Goal: Check status: Check status

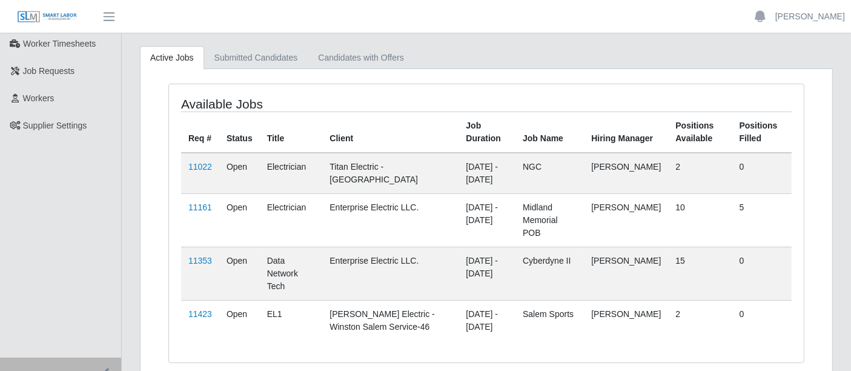
scroll to position [128, 0]
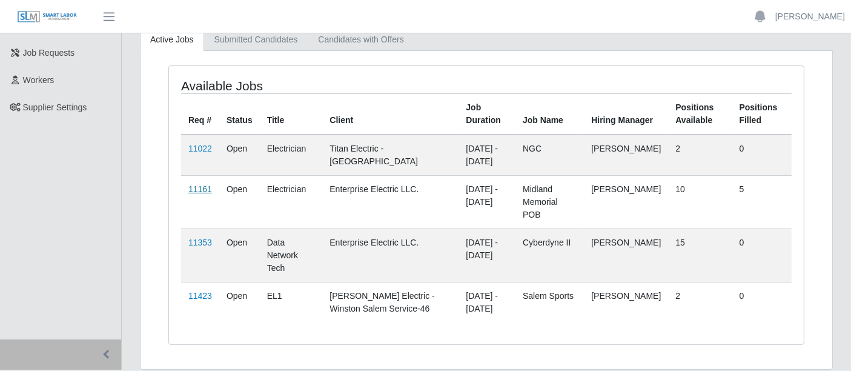
click at [197, 188] on link "11161" at bounding box center [200, 189] width 24 height 10
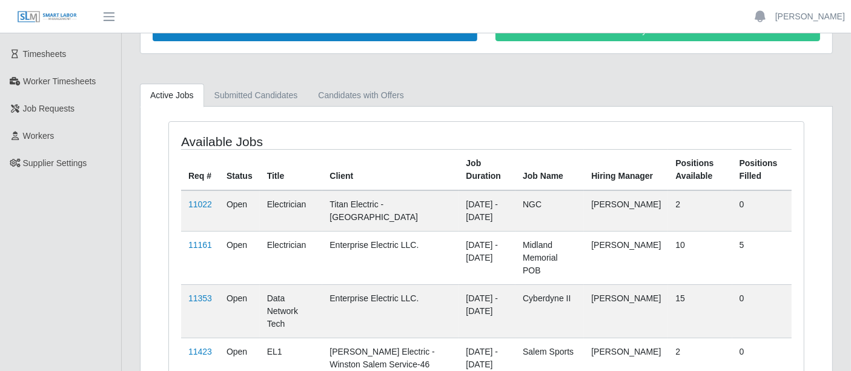
scroll to position [128, 0]
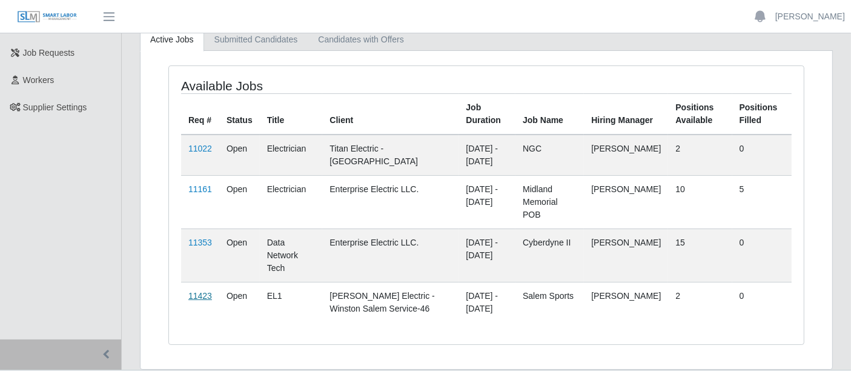
click at [200, 291] on link "11423" at bounding box center [200, 296] width 24 height 10
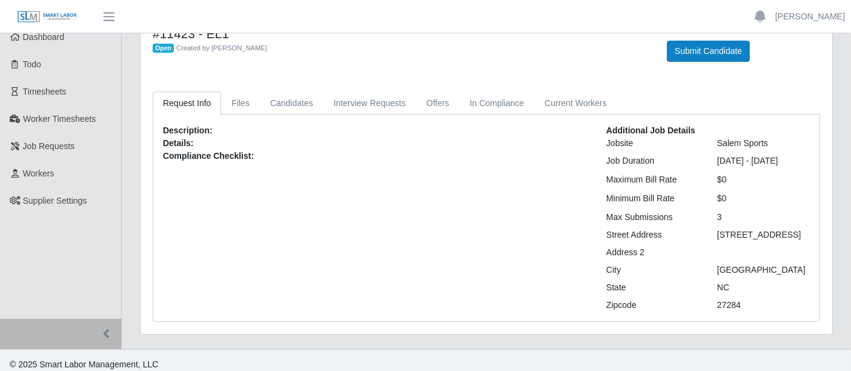
scroll to position [55, 0]
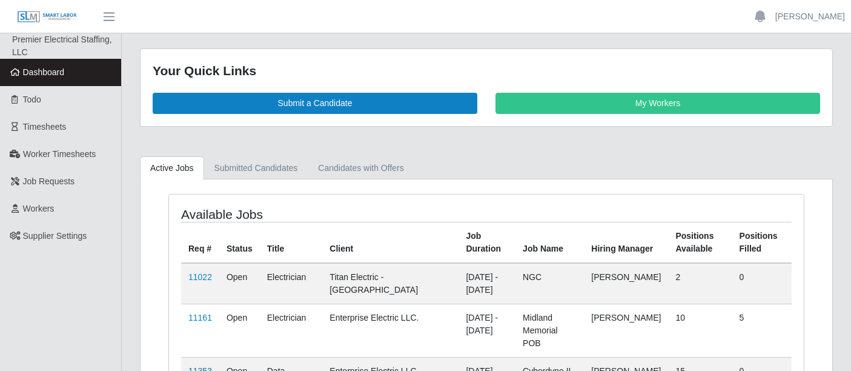
scroll to position [67, 0]
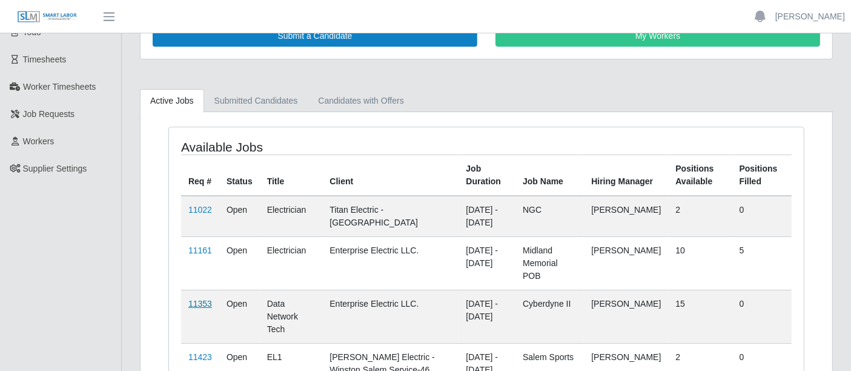
click at [200, 299] on link "11353" at bounding box center [200, 304] width 24 height 10
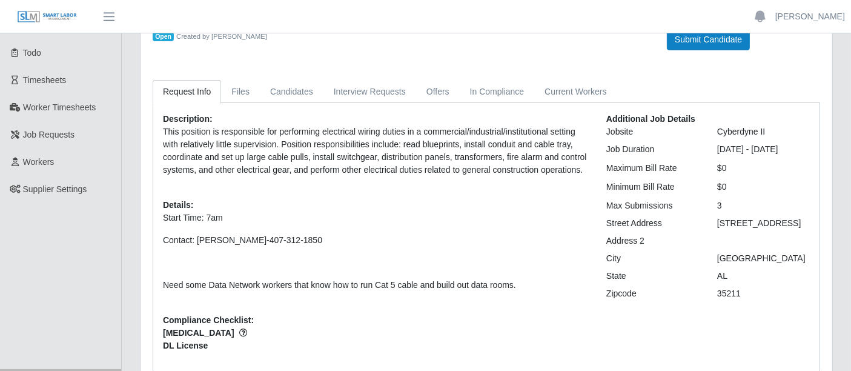
scroll to position [67, 0]
